Goal: Find contact information: Find contact information

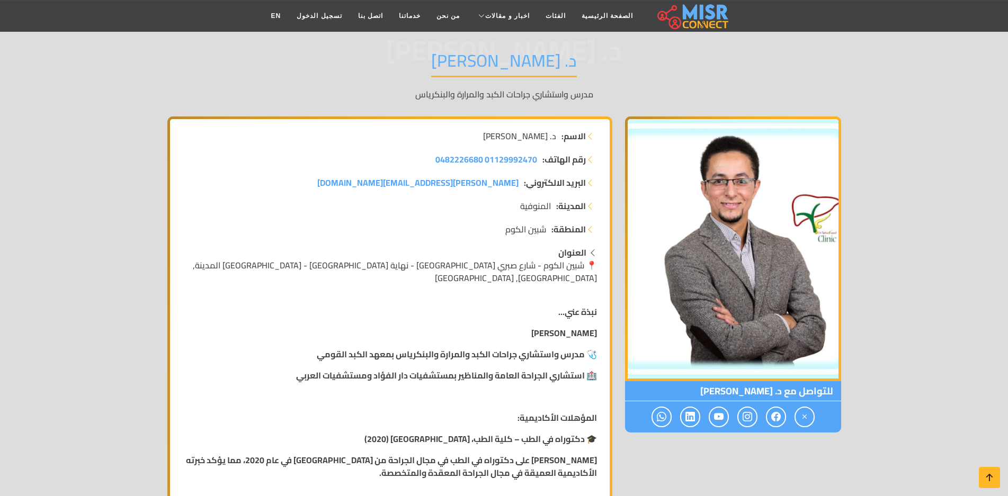
scroll to position [106, 0]
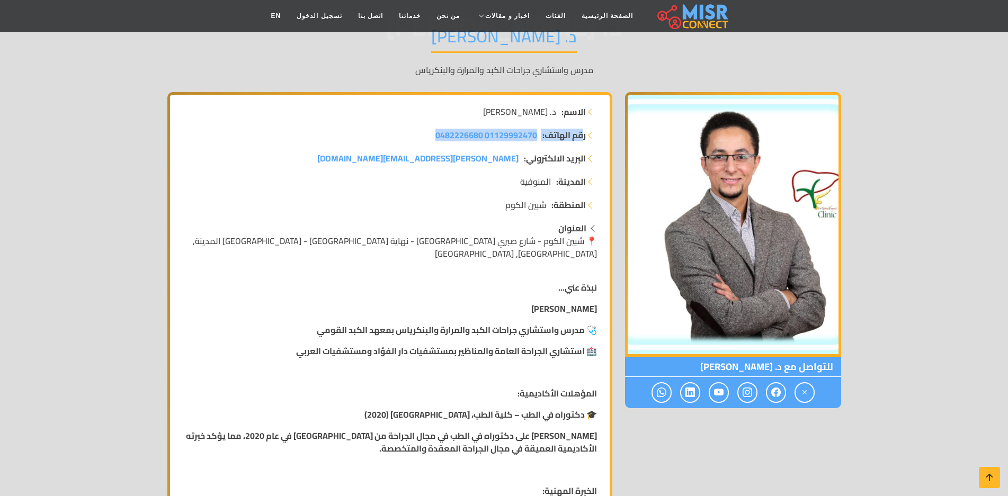
drag, startPoint x: 583, startPoint y: 136, endPoint x: 431, endPoint y: 141, distance: 152.2
click at [431, 141] on li "رقم الهاتف: 01129992470 0482226680" at bounding box center [390, 135] width 414 height 13
copy li "قم الهاتف: 01129992470 0482226680"
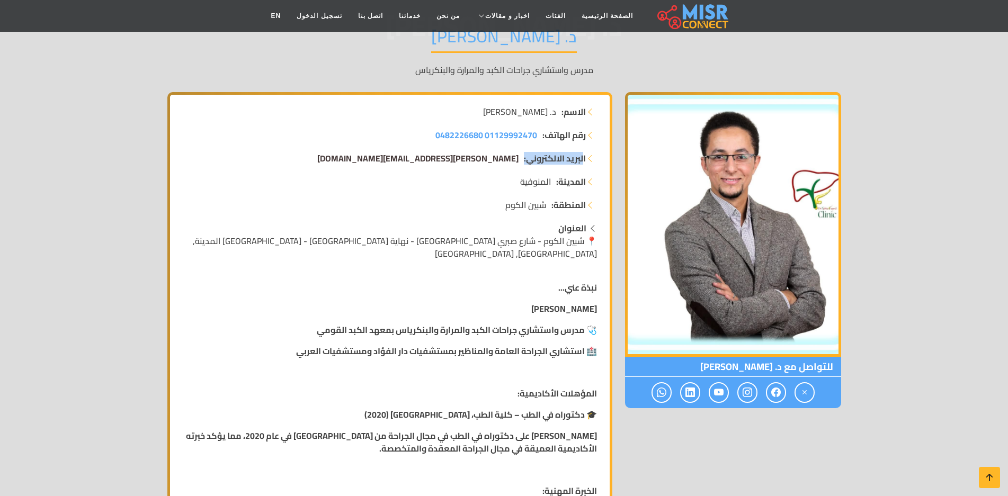
drag, startPoint x: 583, startPoint y: 158, endPoint x: 516, endPoint y: 159, distance: 66.8
click at [516, 159] on li "البريد الالكتروني: [PERSON_NAME][EMAIL_ADDRESS][DOMAIN_NAME]" at bounding box center [390, 158] width 414 height 13
click at [572, 165] on strong "البريد الالكتروني:" at bounding box center [555, 158] width 62 height 13
click at [582, 160] on strong "البريد الالكتروني:" at bounding box center [555, 158] width 62 height 13
drag, startPoint x: 585, startPoint y: 160, endPoint x: 515, endPoint y: 153, distance: 70.8
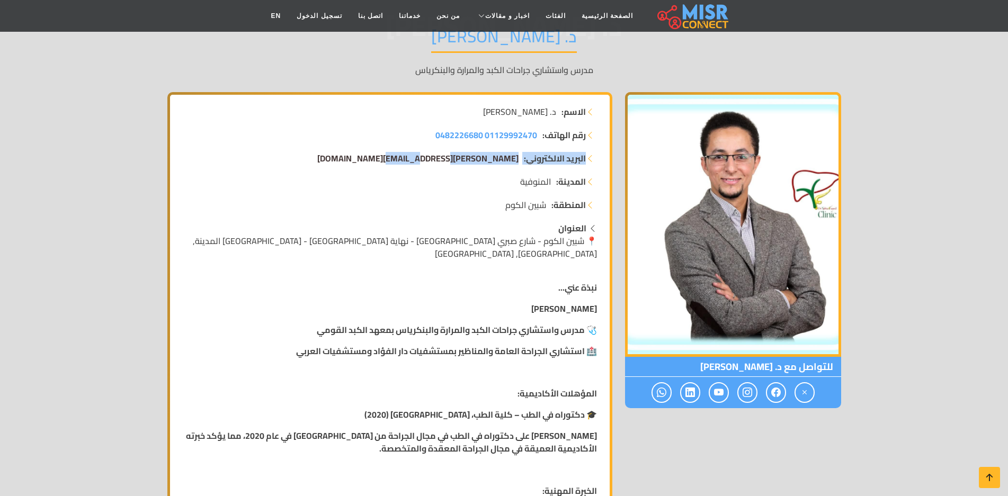
click at [515, 153] on li "البريد الالكتروني: [PERSON_NAME][EMAIL_ADDRESS][DOMAIN_NAME]" at bounding box center [390, 158] width 414 height 13
copy li "البريد الالكتروني: [PERSON_NAME][EMAIL_ADDRESS][DOMAIN_NAME]"
drag, startPoint x: 586, startPoint y: 182, endPoint x: 521, endPoint y: 182, distance: 64.1
click at [521, 182] on li "المدينة: المنوفية" at bounding box center [390, 181] width 414 height 13
copy li "المدينة: المنوفية"
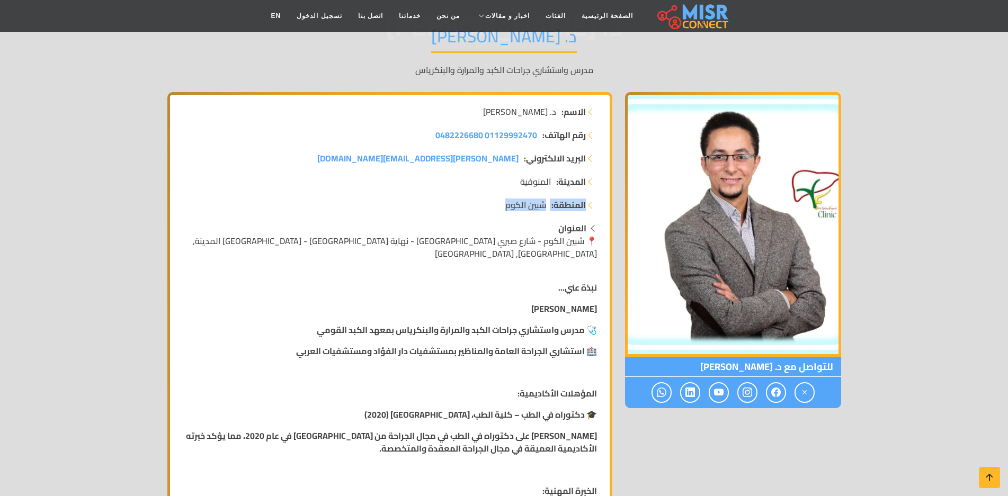
drag, startPoint x: 505, startPoint y: 208, endPoint x: 586, endPoint y: 207, distance: 80.0
click at [586, 207] on li "المنطقة: شبين الكوم" at bounding box center [390, 205] width 414 height 13
copy li "المنطقة: شبين الكوم"
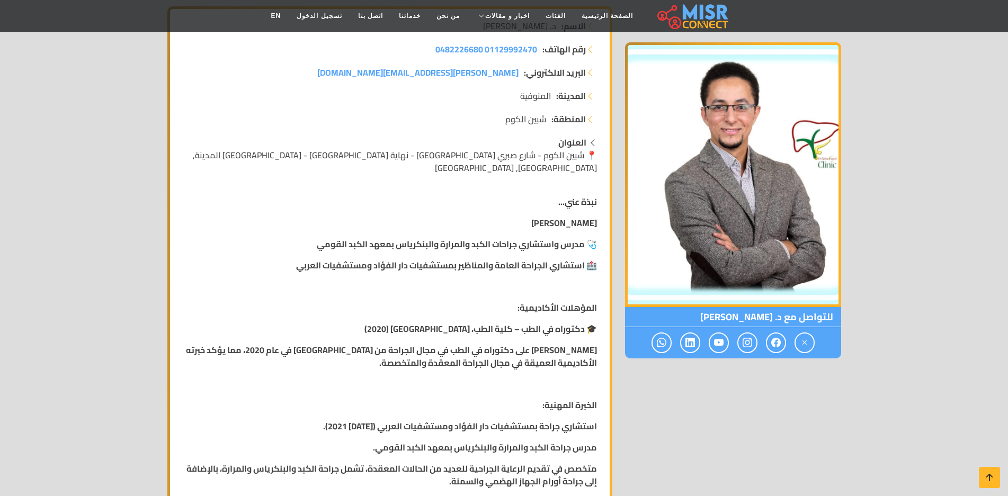
scroll to position [212, 0]
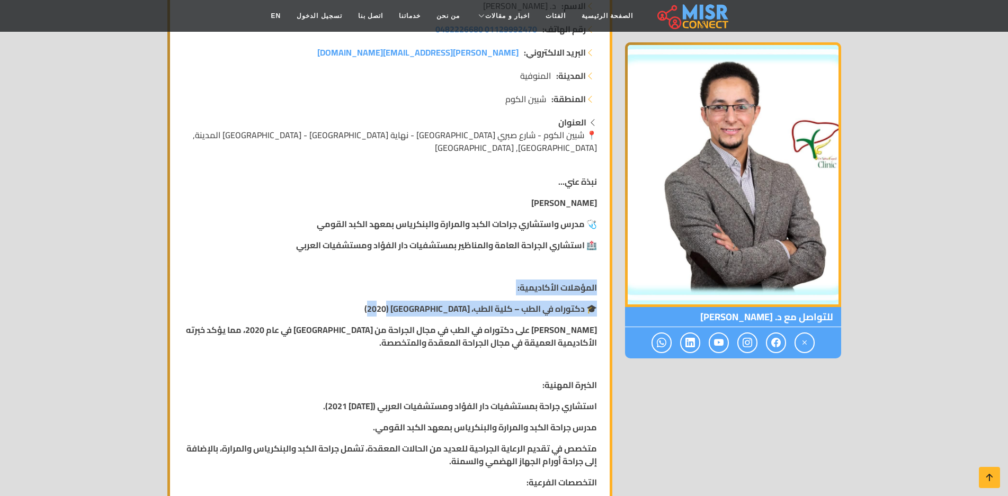
drag, startPoint x: 386, startPoint y: 298, endPoint x: 601, endPoint y: 280, distance: 215.9
copy div "المؤهلات الأكاديمية: 🎓 دكتوراه في الطب – كلية الطب، [GEOGRAPHIC_DATA] (2020)"
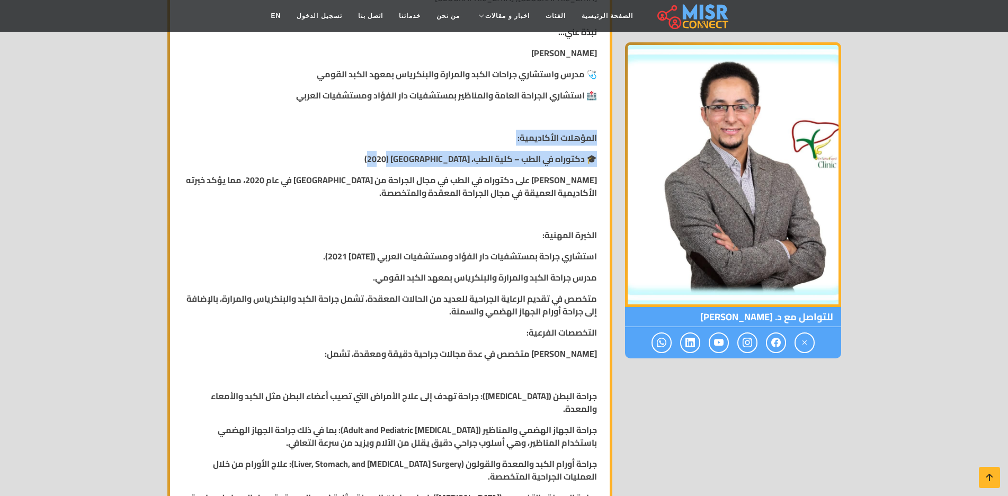
scroll to position [345, 0]
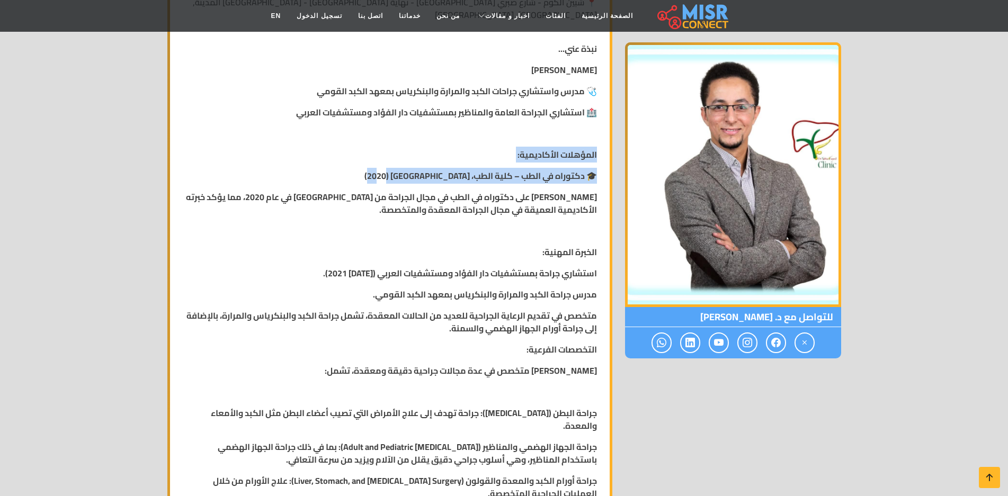
drag, startPoint x: 432, startPoint y: 337, endPoint x: 598, endPoint y: 242, distance: 190.9
copy div "loremi dolorsi: ametcon adipi elitseddo eiu tempor incididun utlabo (etd mag 28…"
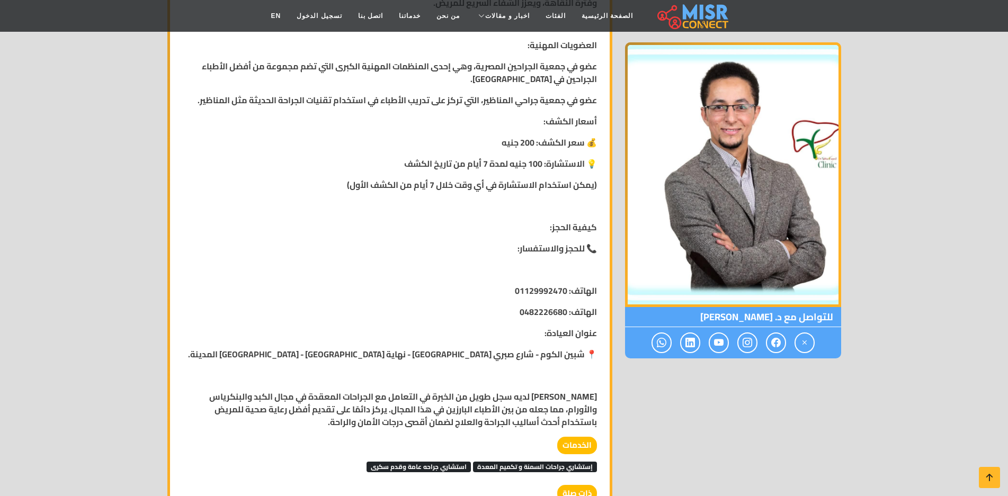
scroll to position [981, 0]
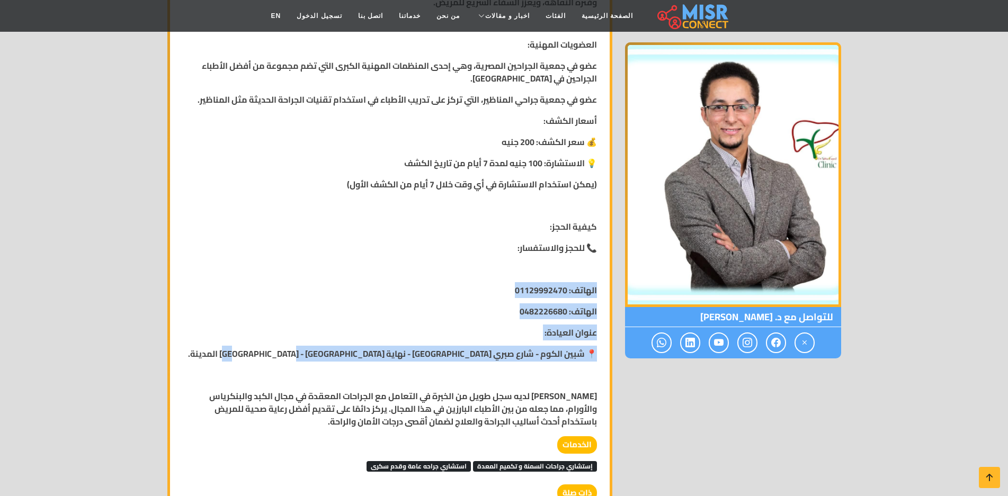
drag, startPoint x: 316, startPoint y: 340, endPoint x: 596, endPoint y: 273, distance: 288.0
copy div "الهاتف: 01129992470 الهاتف: 0482226680 عنوان العيادة: 📍 [GEOGRAPHIC_DATA] - شار…"
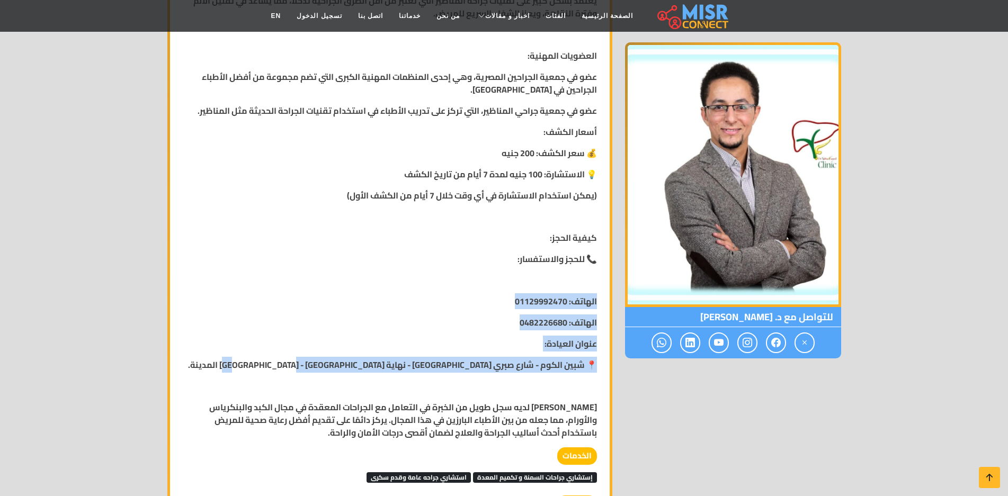
scroll to position [1113, 0]
